Goal: Find specific page/section: Find specific page/section

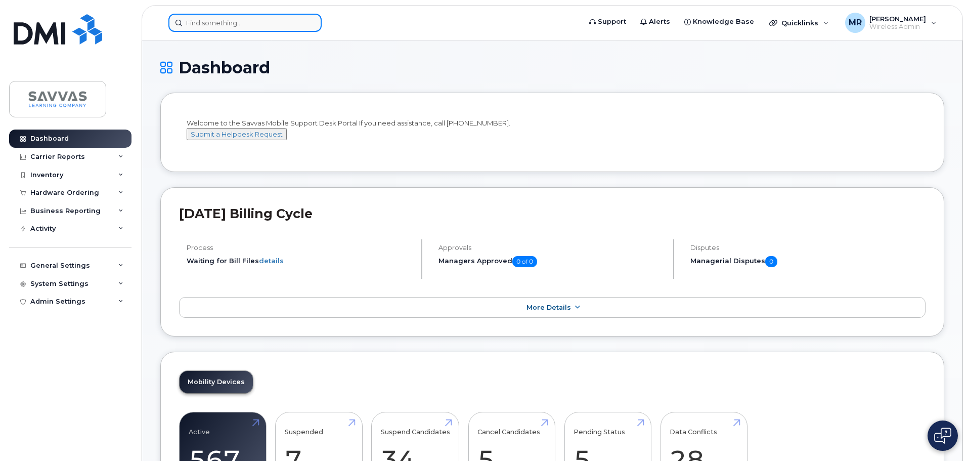
click at [264, 22] on input at bounding box center [244, 23] width 153 height 18
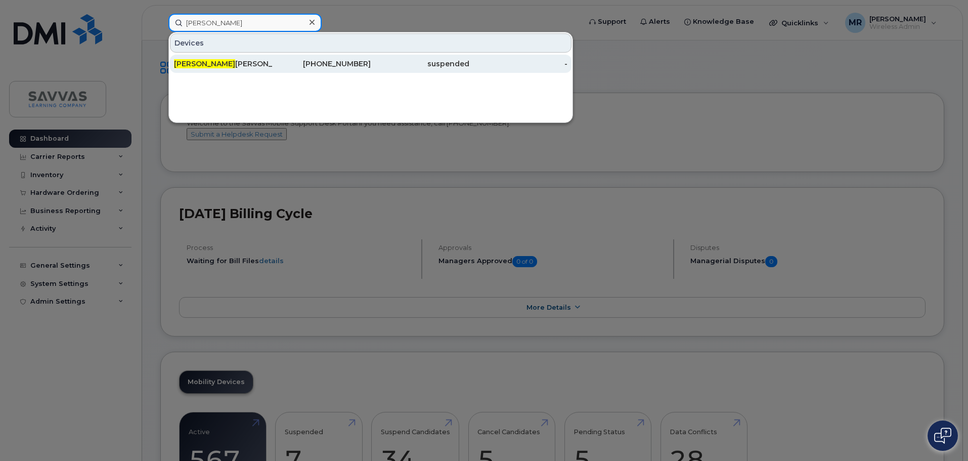
type input "[PERSON_NAME]"
click at [248, 67] on div "[PERSON_NAME]" at bounding box center [223, 64] width 99 height 10
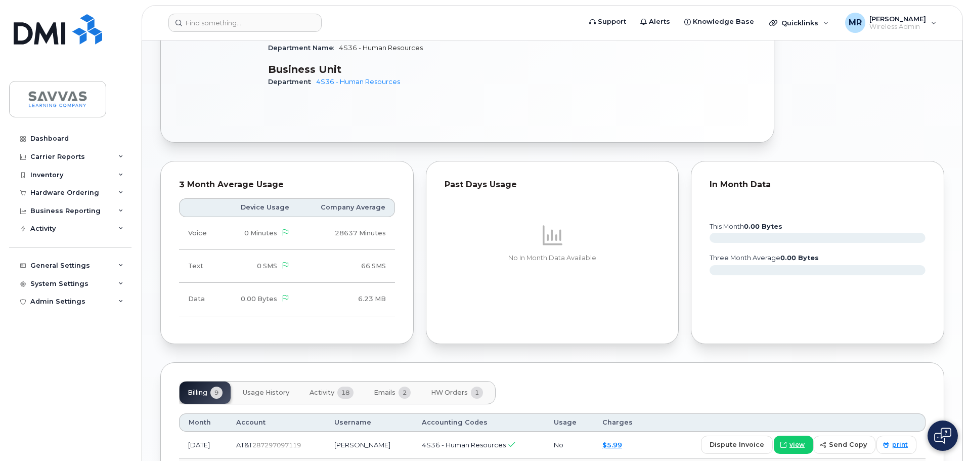
scroll to position [607, 0]
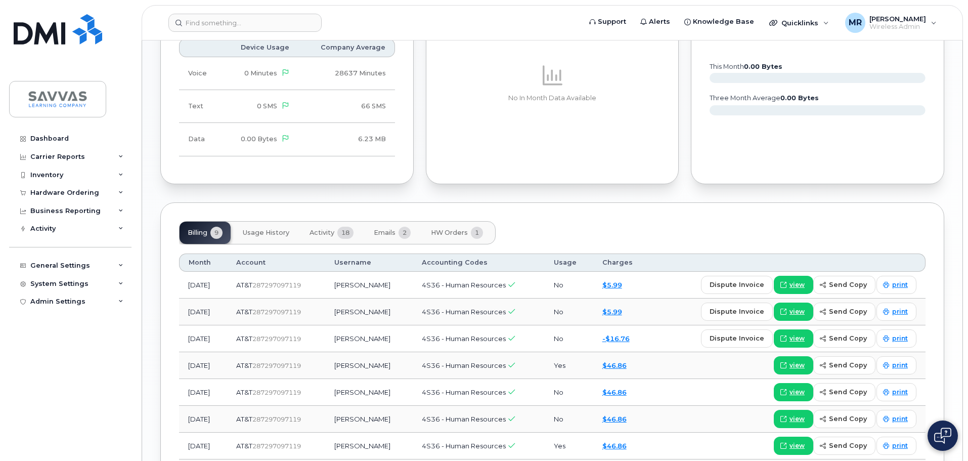
click at [468, 229] on span "HW Orders" at bounding box center [449, 233] width 37 height 8
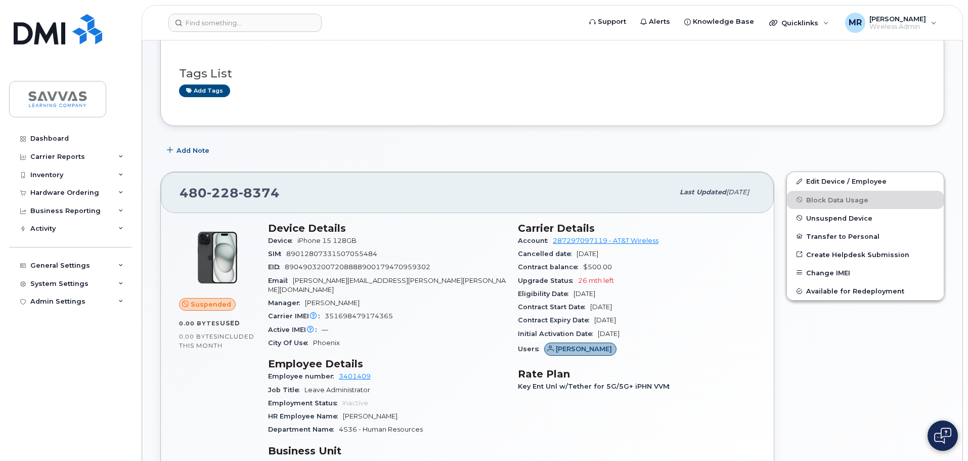
scroll to position [0, 0]
